Goal: Task Accomplishment & Management: Manage account settings

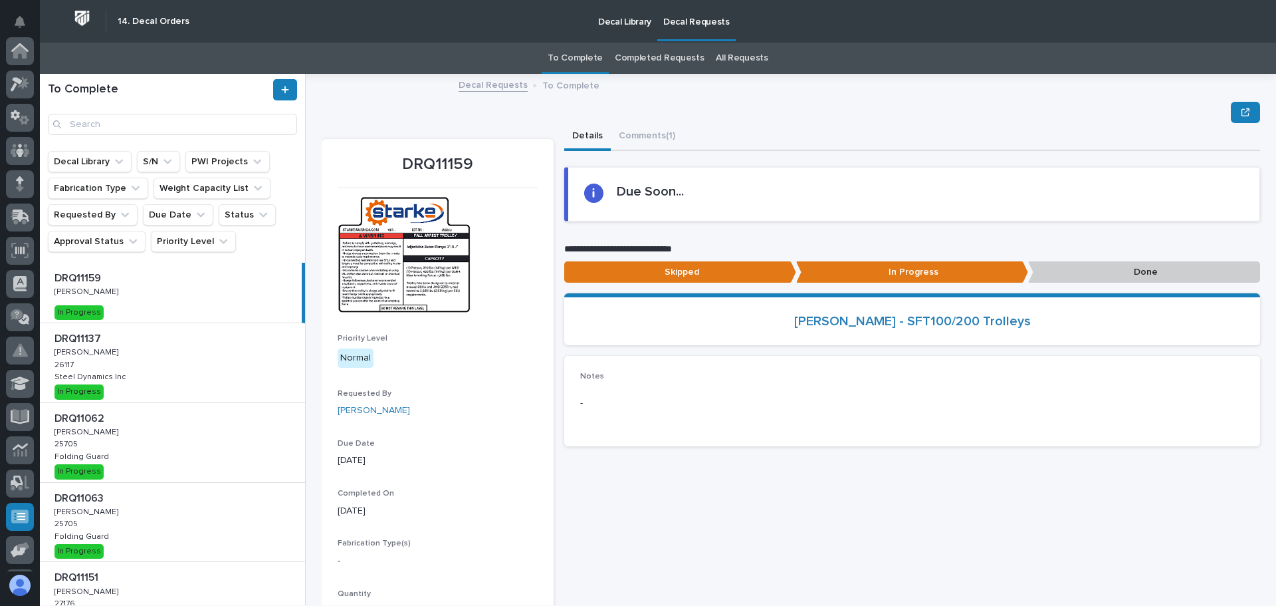
scroll to position [164, 0]
click at [154, 433] on div "DRQ11062 DRQ11062 [PERSON_NAME] [PERSON_NAME] 25705 25705 Folding Guard Folding…" at bounding box center [172, 442] width 265 height 79
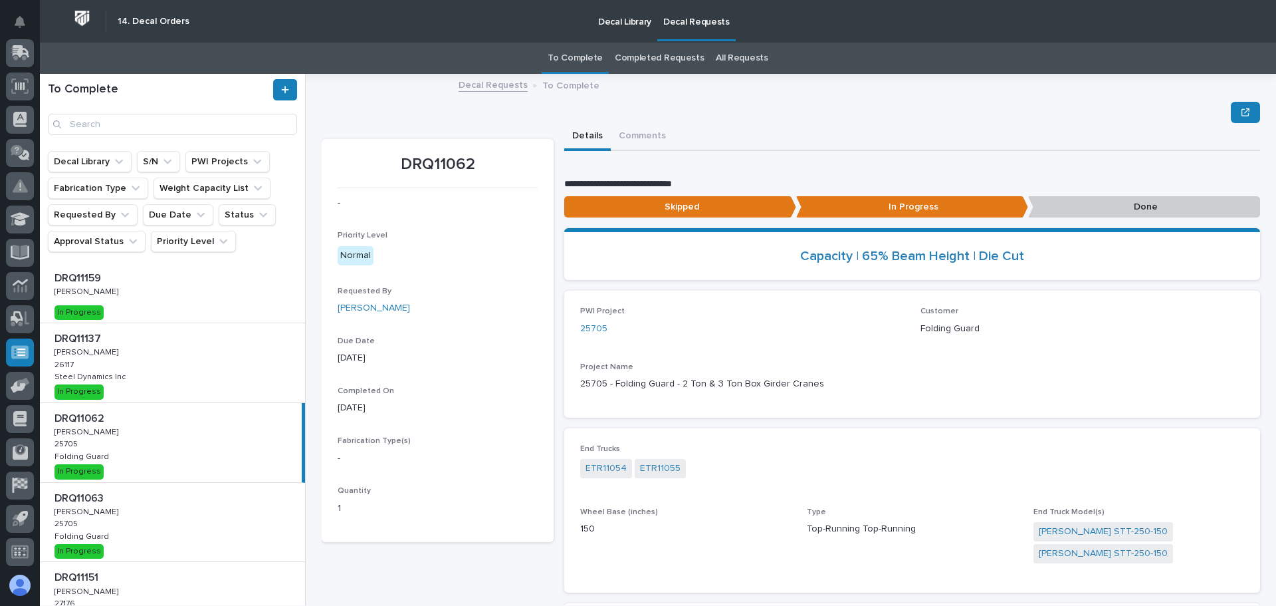
click at [1108, 205] on p "Done" at bounding box center [1144, 207] width 232 height 22
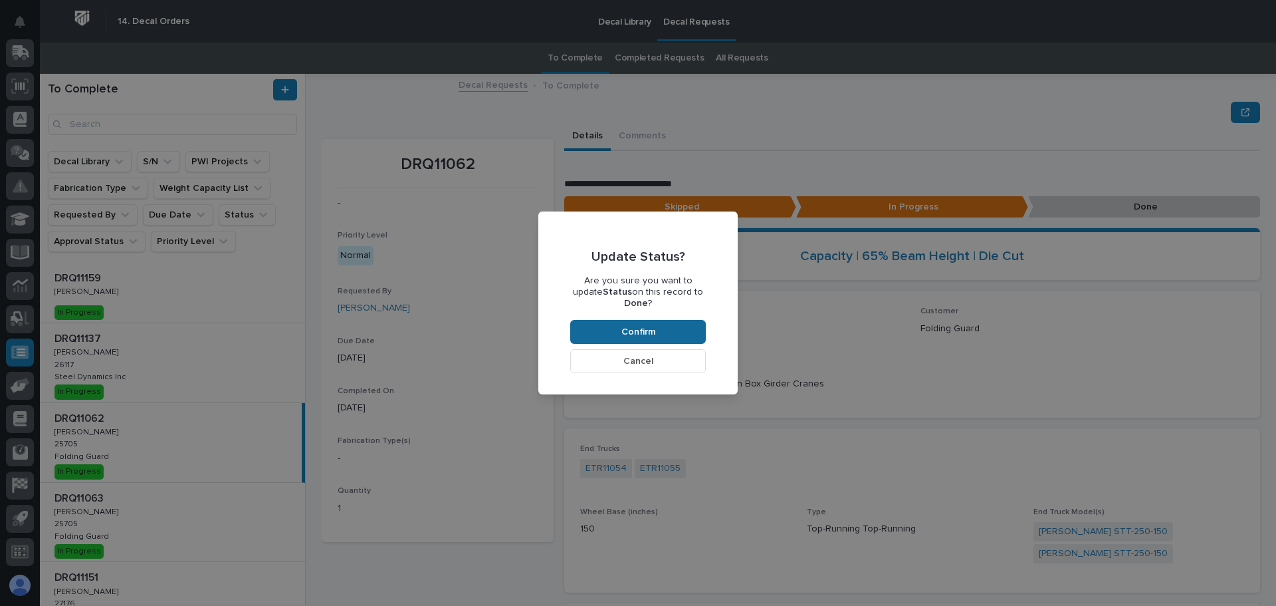
click at [650, 326] on span "Confirm" at bounding box center [639, 332] width 34 height 12
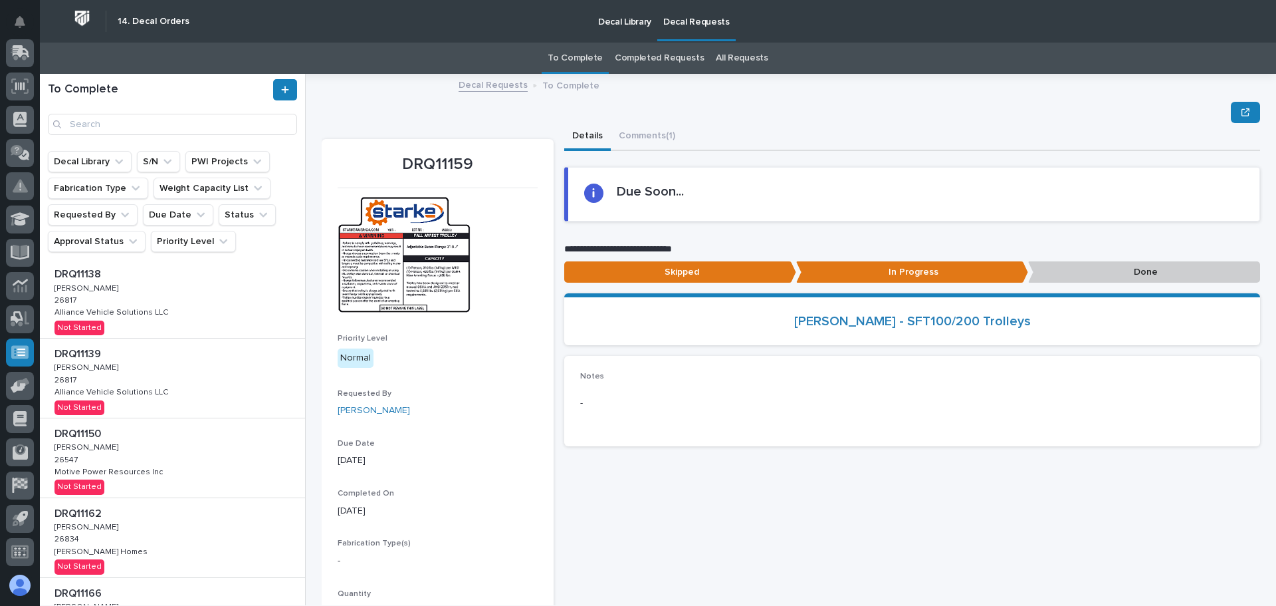
scroll to position [400, 0]
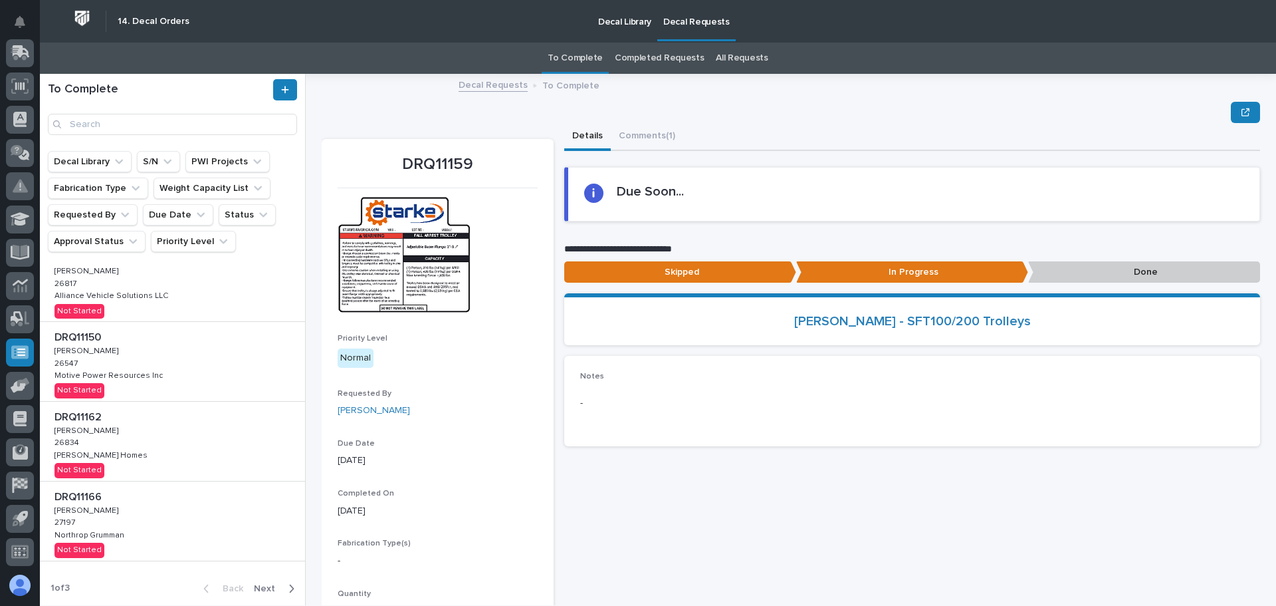
click at [205, 447] on div "DRQ11162 DRQ11162 [PERSON_NAME] [PERSON_NAME] 26834 26834 [PERSON_NAME] Homes […" at bounding box center [172, 441] width 265 height 79
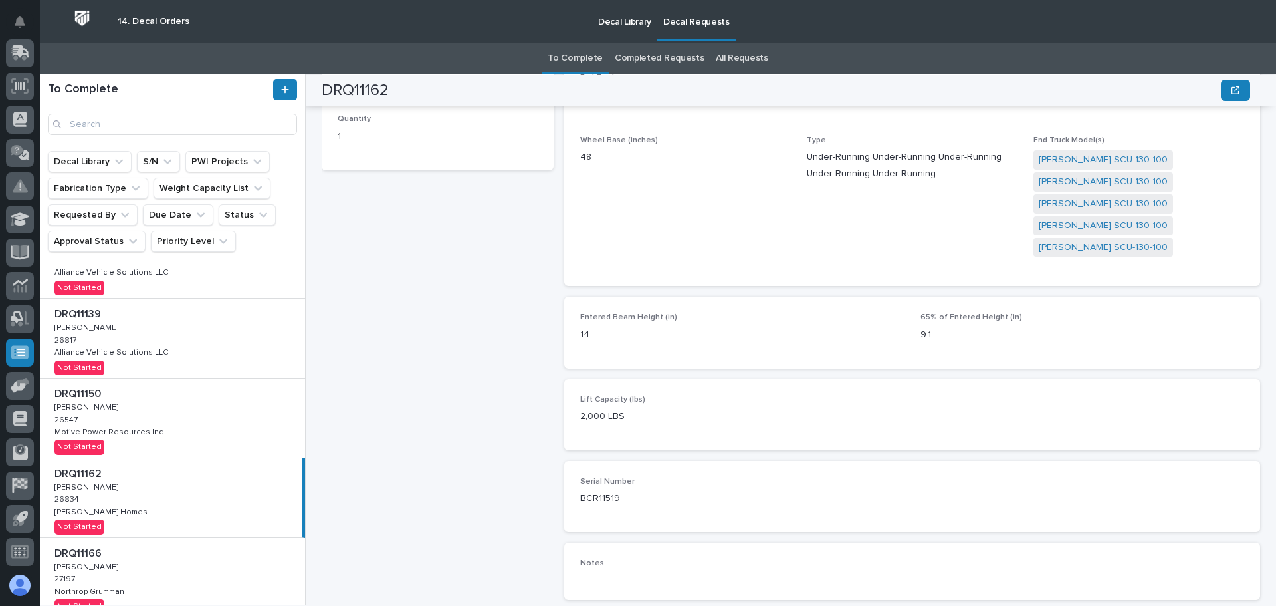
scroll to position [400, 0]
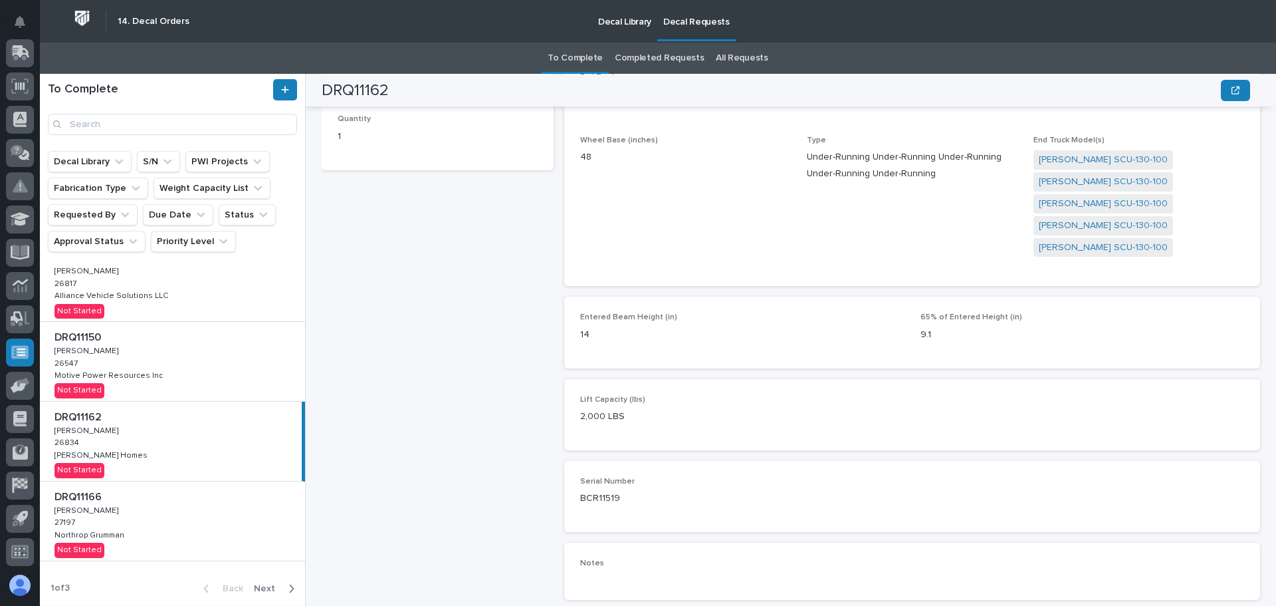
click at [254, 588] on span "Next" at bounding box center [268, 588] width 29 height 12
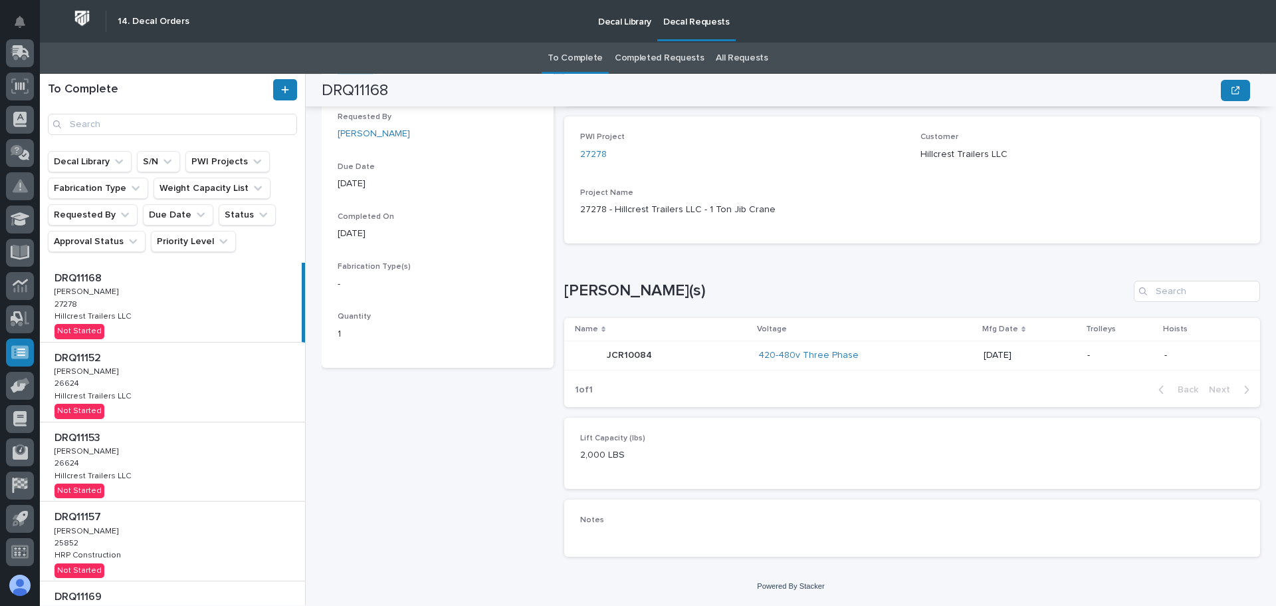
click at [196, 519] on p at bounding box center [175, 517] width 241 height 13
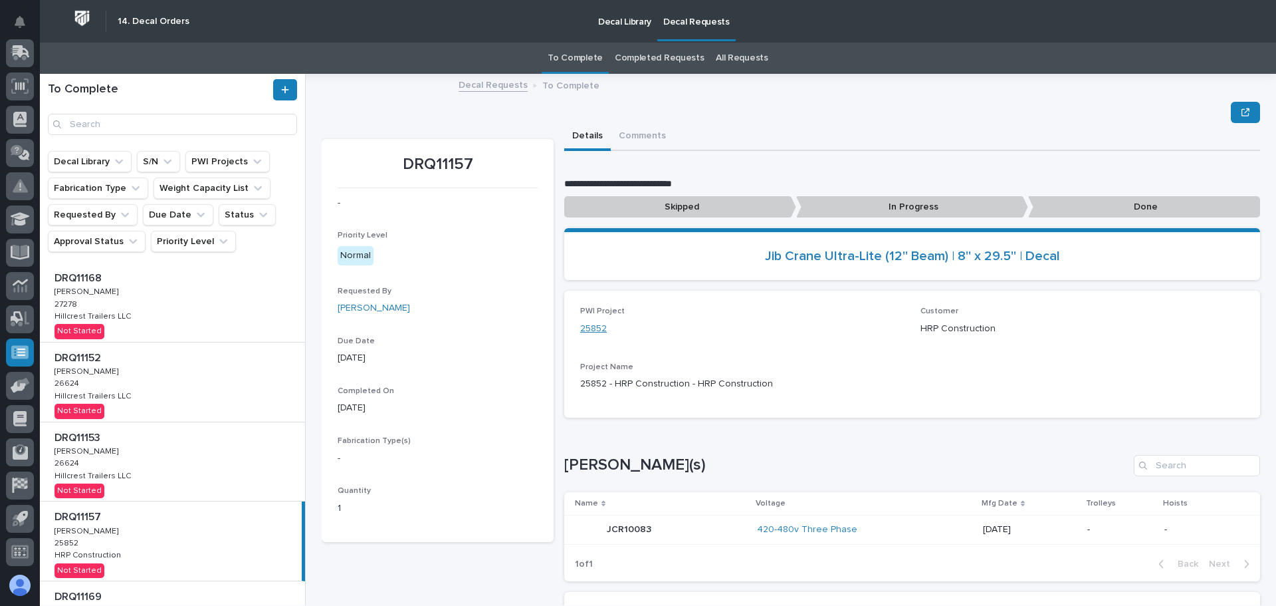
click at [588, 328] on link "25852" at bounding box center [593, 329] width 27 height 14
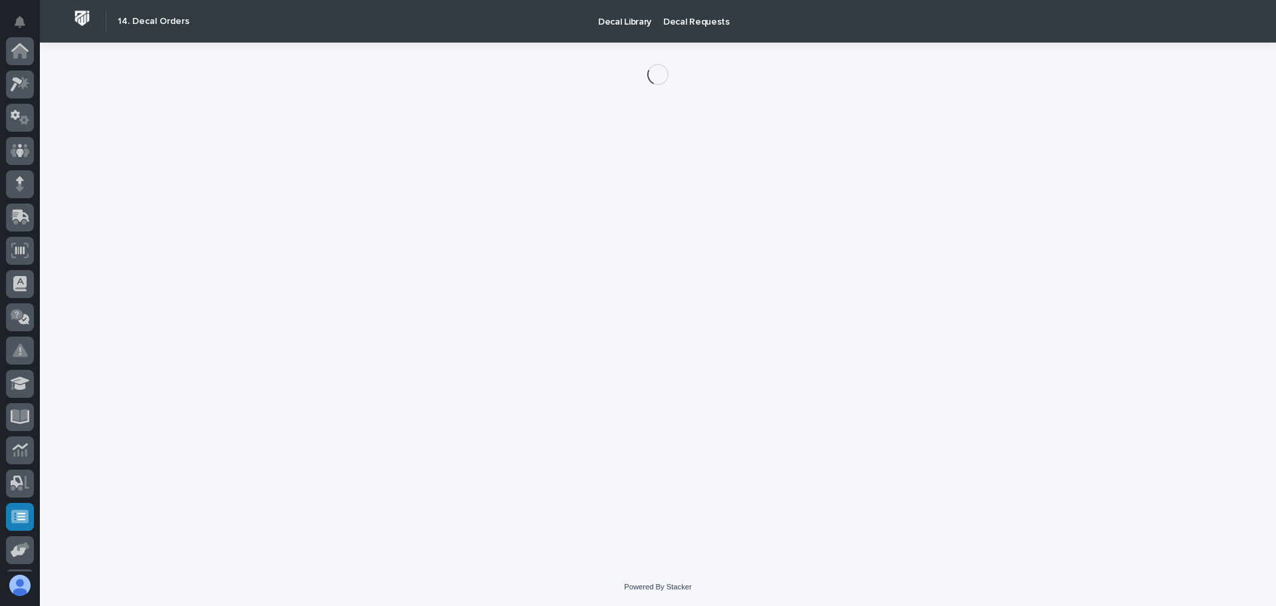
scroll to position [164, 0]
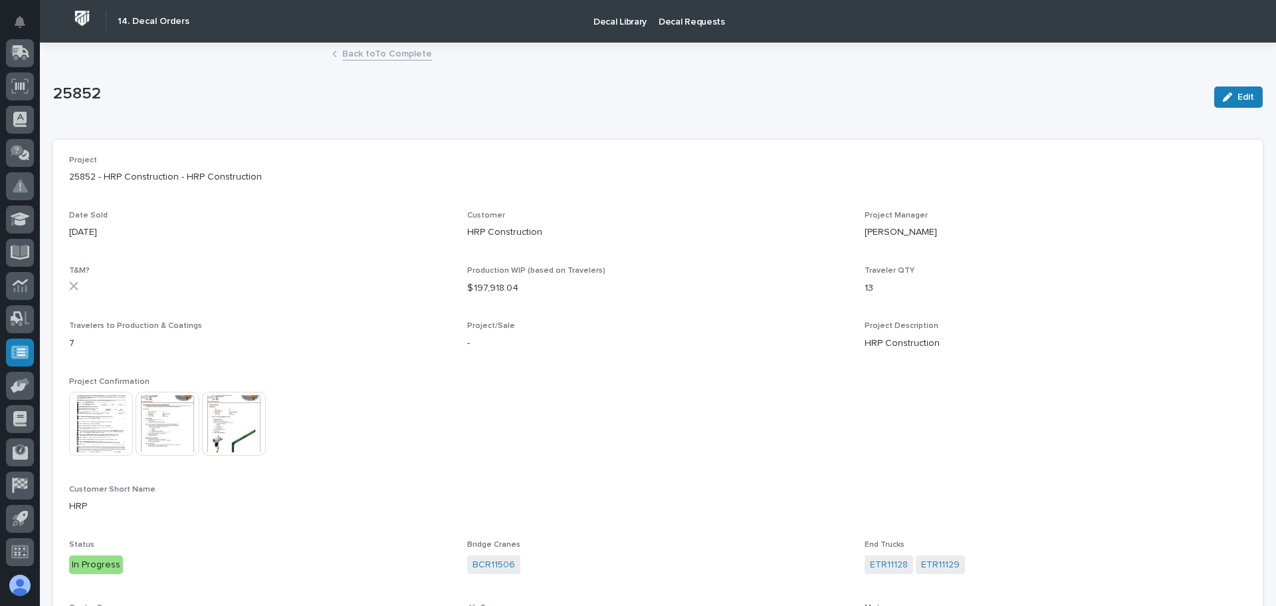
click at [122, 416] on img at bounding box center [101, 424] width 64 height 64
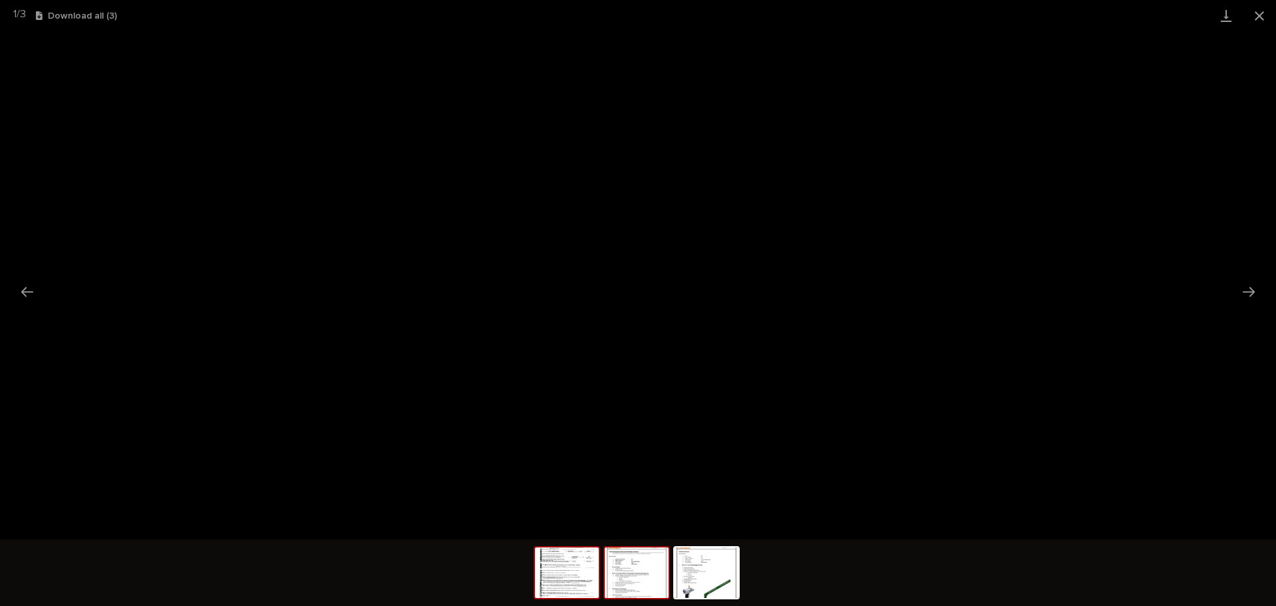
click at [654, 566] on img at bounding box center [637, 572] width 64 height 51
click at [1264, 15] on button "Close gallery" at bounding box center [1259, 15] width 33 height 31
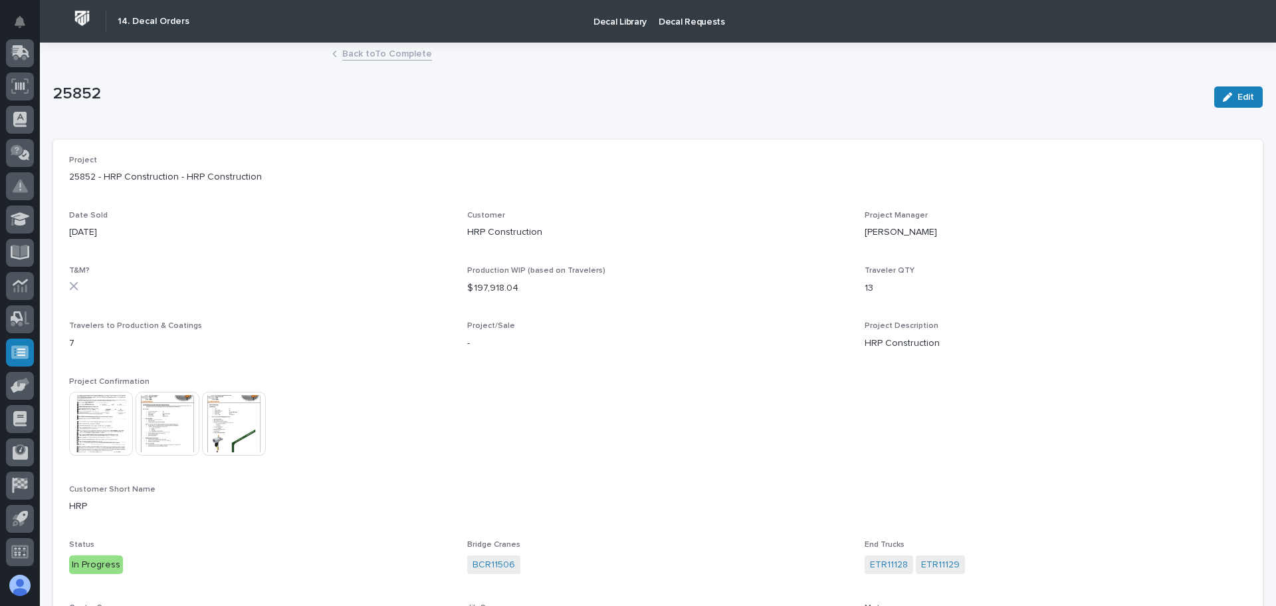
click at [353, 59] on link "Back to To Complete" at bounding box center [387, 52] width 90 height 15
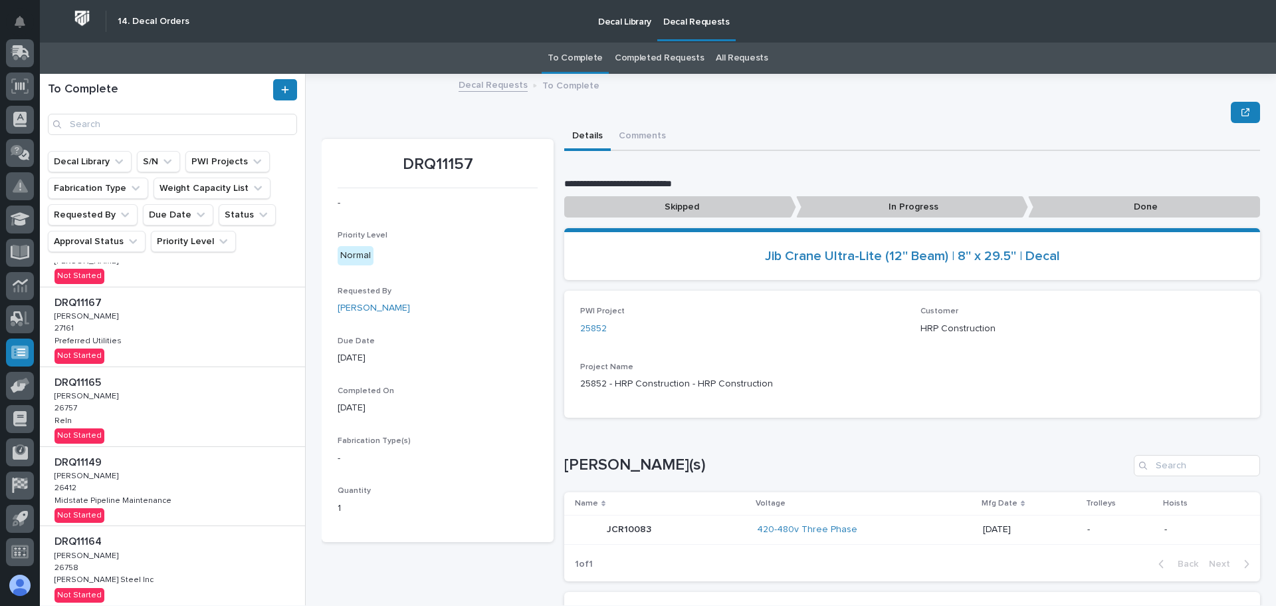
scroll to position [498, 0]
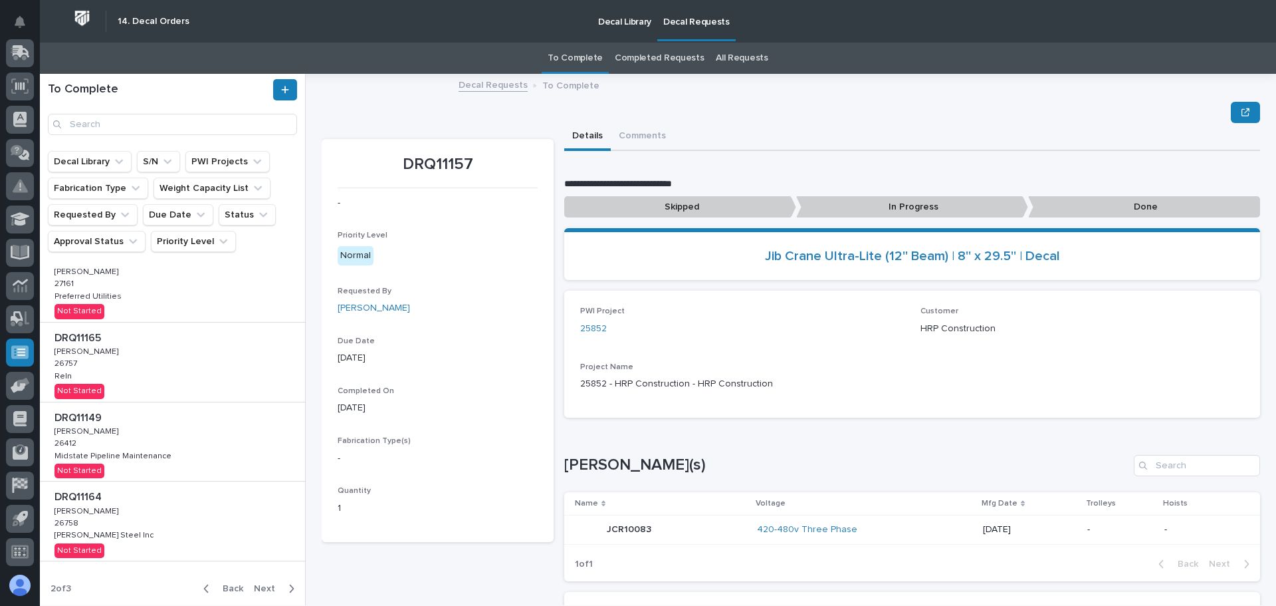
click at [203, 584] on icon "button" at bounding box center [206, 588] width 6 height 12
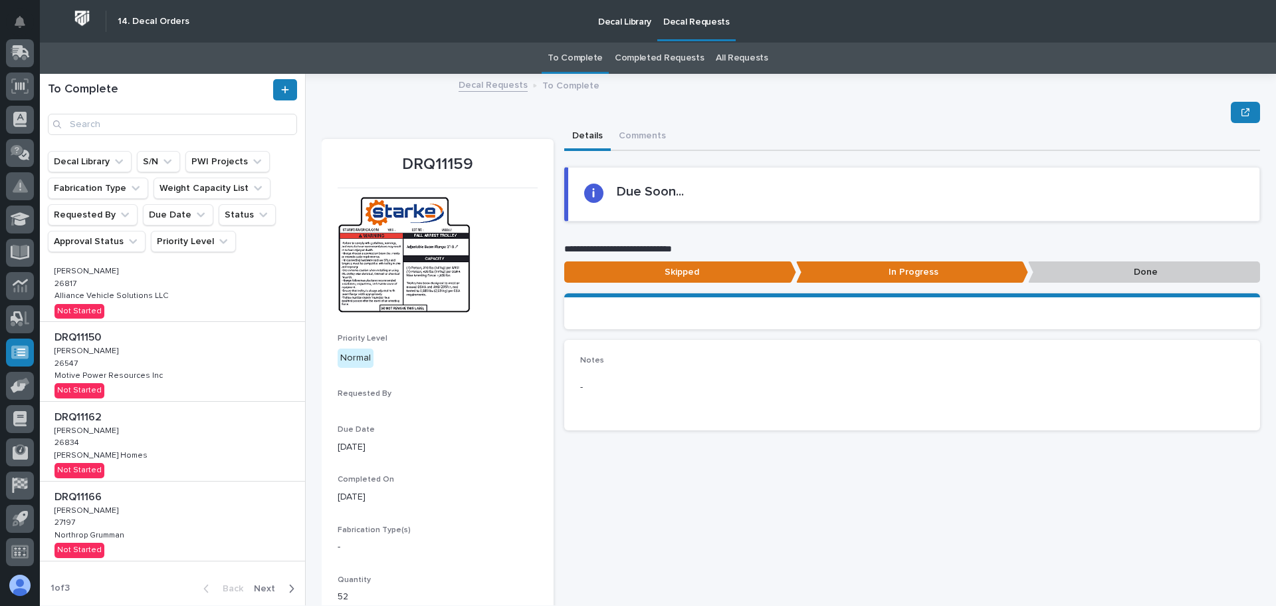
scroll to position [400, 0]
